Goal: Transaction & Acquisition: Book appointment/travel/reservation

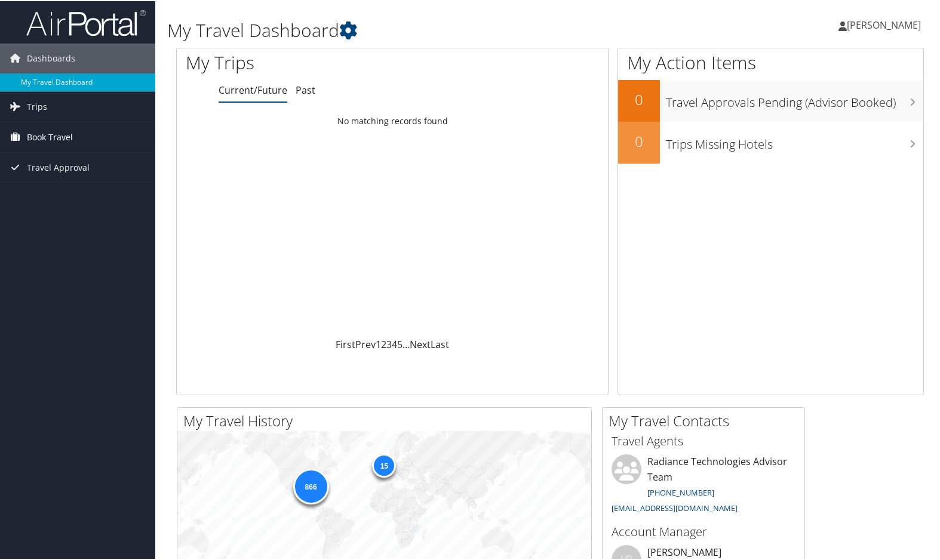
click at [45, 134] on span "Book Travel" at bounding box center [50, 136] width 46 height 30
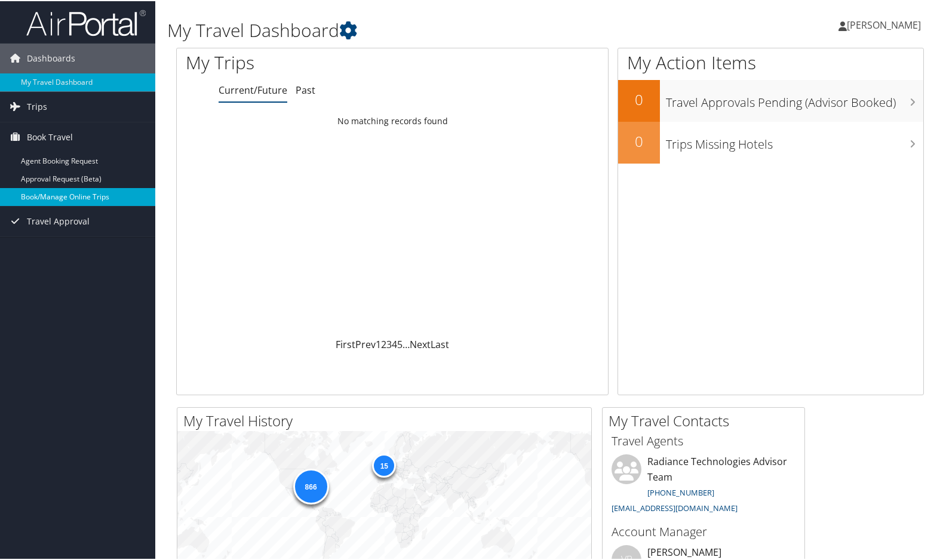
click at [65, 199] on link "Book/Manage Online Trips" at bounding box center [77, 196] width 155 height 18
